Goal: Task Accomplishment & Management: Use online tool/utility

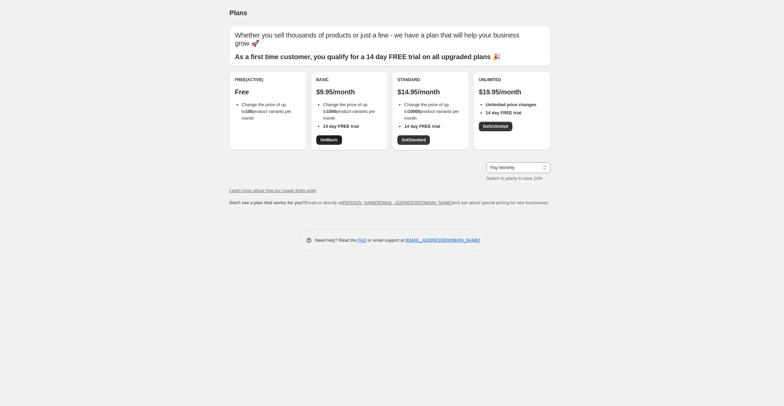
click at [329, 141] on span "Get Basic" at bounding box center [329, 139] width 18 height 5
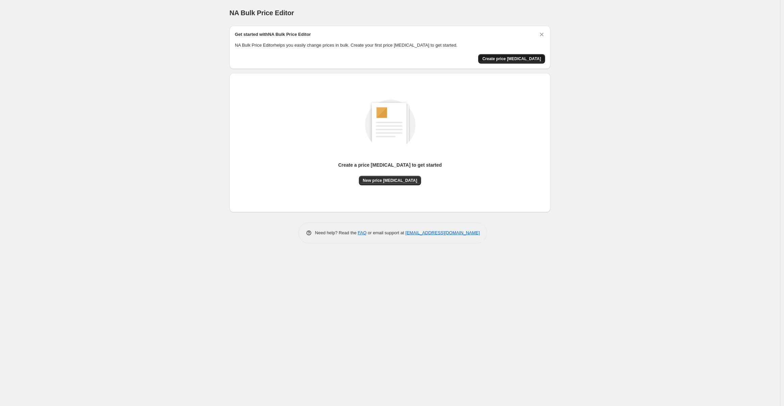
click at [517, 61] on button "Create price [MEDICAL_DATA]" at bounding box center [511, 58] width 67 height 9
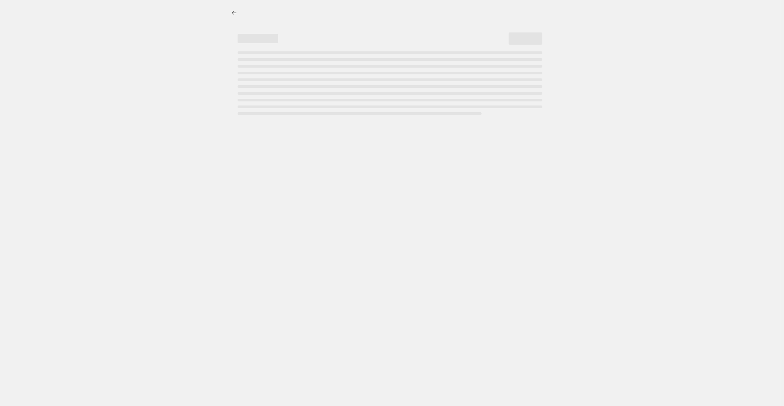
select select "percentage"
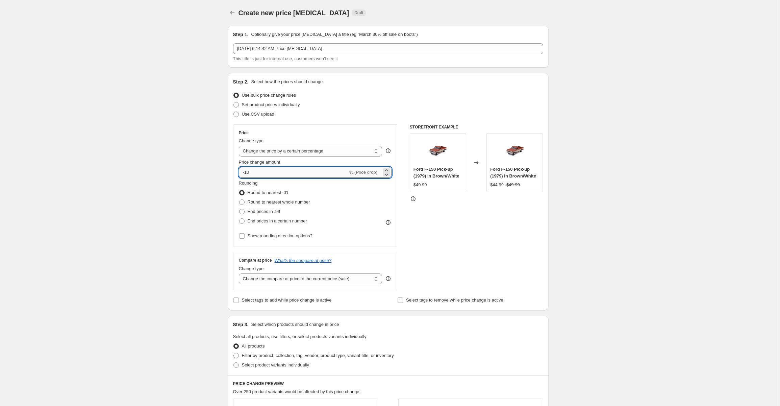
drag, startPoint x: 256, startPoint y: 175, endPoint x: 247, endPoint y: 173, distance: 9.1
click at [247, 173] on input "-10" at bounding box center [293, 172] width 109 height 11
type input "-80"
drag, startPoint x: 567, startPoint y: 155, endPoint x: 574, endPoint y: 152, distance: 7.9
click at [567, 155] on div "Create new price change job. This page is ready Create new price change job Dra…" at bounding box center [388, 338] width 776 height 677
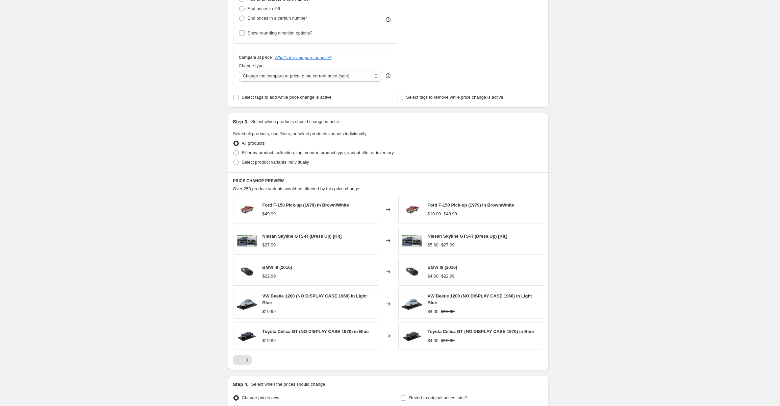
scroll to position [270, 0]
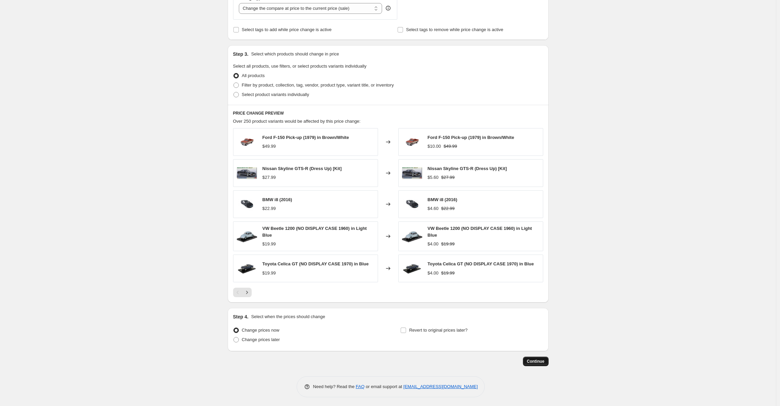
click at [548, 363] on button "Continue" at bounding box center [536, 360] width 26 height 9
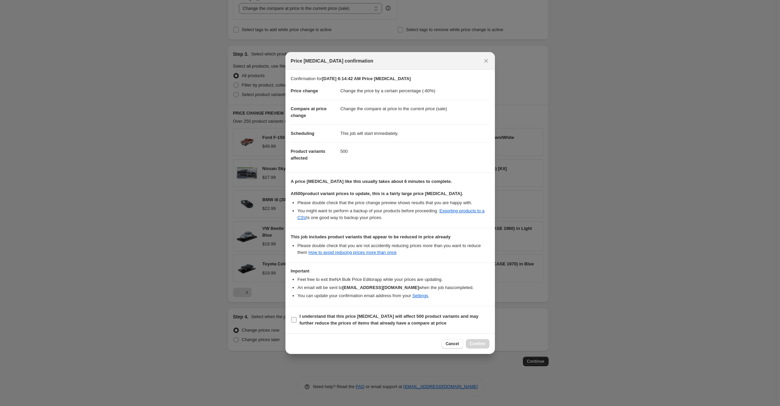
click at [294, 318] on input "I understand that this price change job will affect 500 product variants and ma…" at bounding box center [293, 319] width 5 height 5
checkbox input "true"
click at [480, 342] on span "Confirm" at bounding box center [478, 343] width 16 height 5
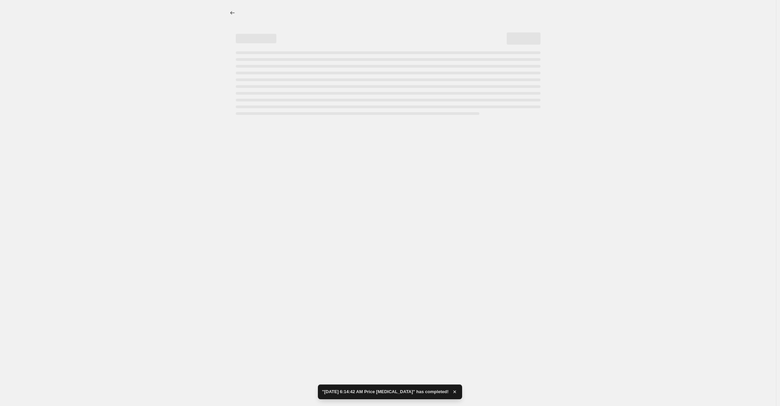
select select "percentage"
